Goal: Find specific page/section: Find specific page/section

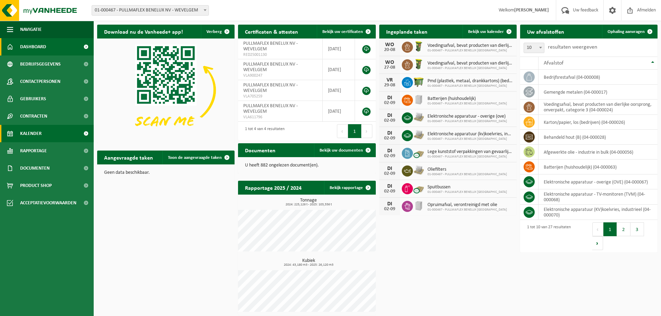
click at [32, 135] on span "Kalender" at bounding box center [31, 133] width 22 height 17
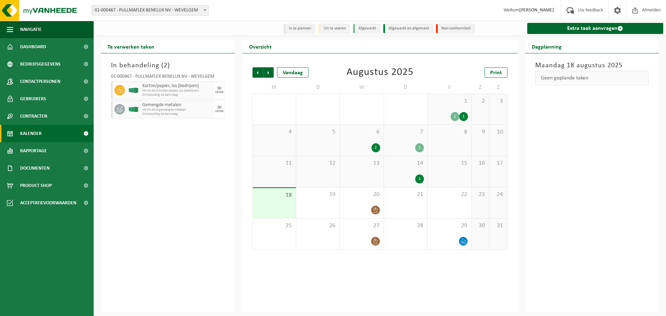
click at [293, 29] on li "In te plannen" at bounding box center [299, 28] width 31 height 9
click at [18, 46] on link "Dashboard" at bounding box center [47, 46] width 94 height 17
